Goal: Task Accomplishment & Management: Manage account settings

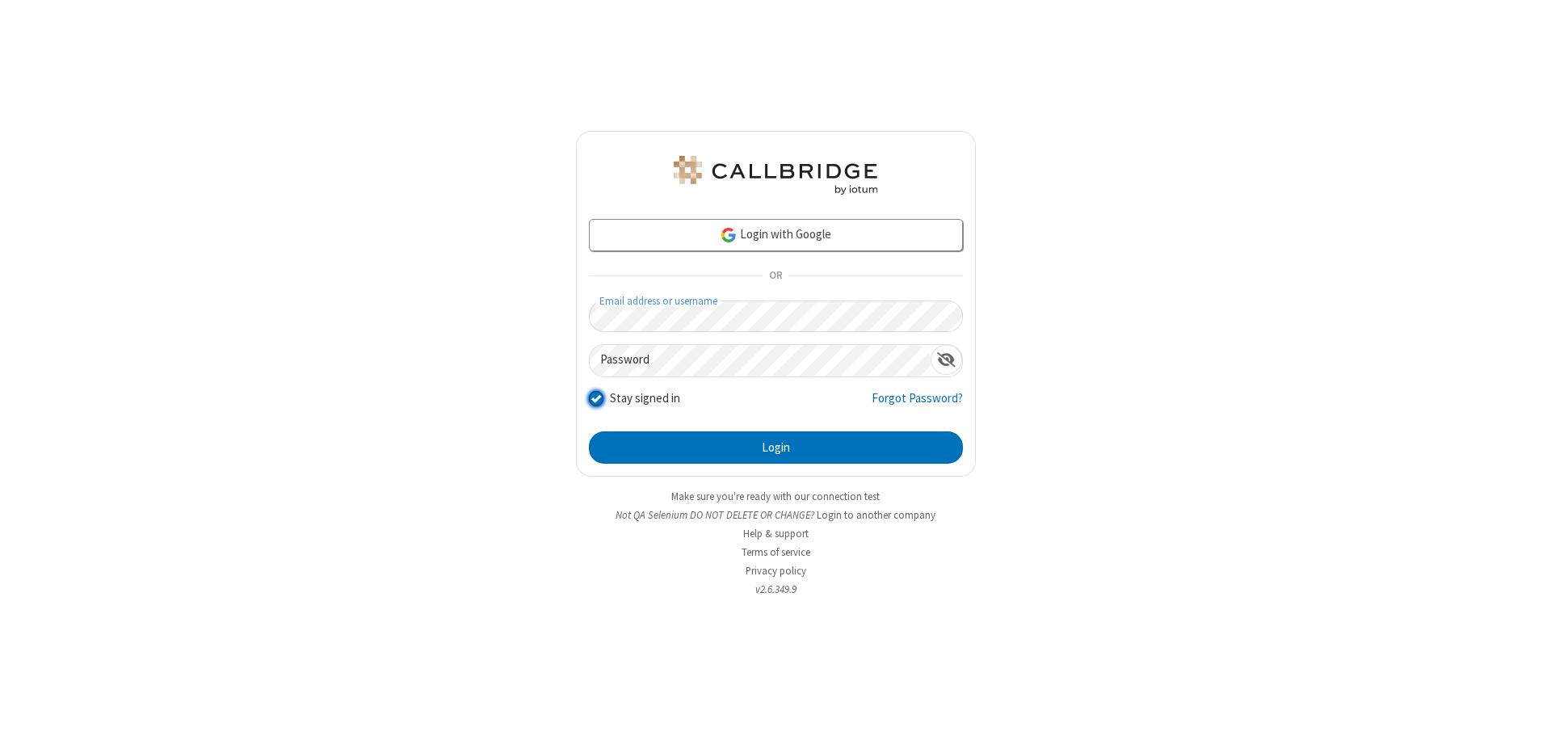
click at [595, 397] on input "Stay signed in" at bounding box center [596, 397] width 15 height 17
checkbox input "false"
click at [775, 447] on button "Login" at bounding box center [776, 447] width 374 height 32
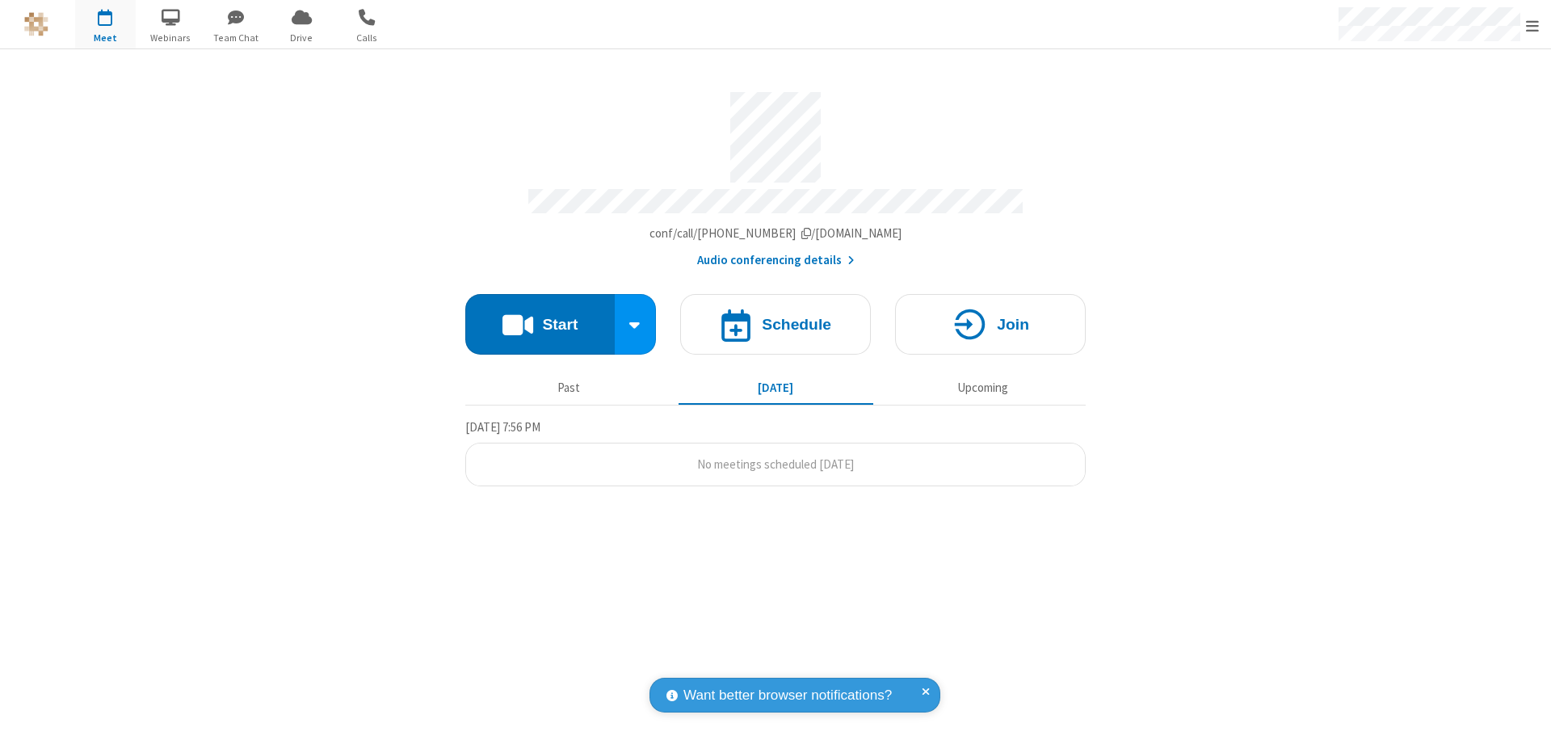
click at [1532, 24] on span "Open menu" at bounding box center [1532, 26] width 13 height 16
